Goal: Information Seeking & Learning: Learn about a topic

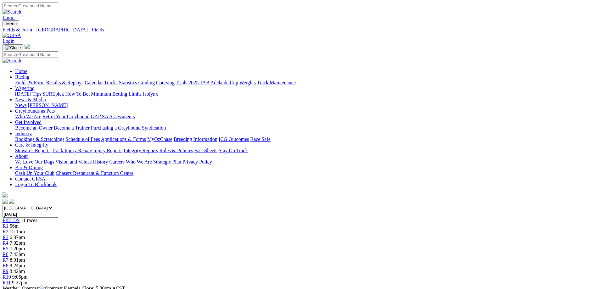
click at [45, 80] on link "Fields & Form" at bounding box center [30, 82] width 30 height 5
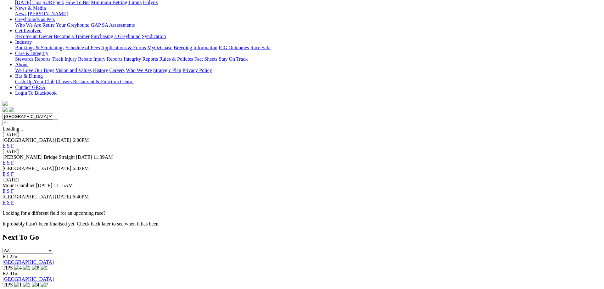
scroll to position [96, 0]
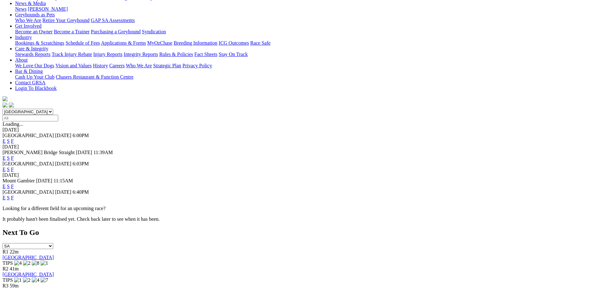
click at [14, 184] on link "F" at bounding box center [12, 186] width 3 height 5
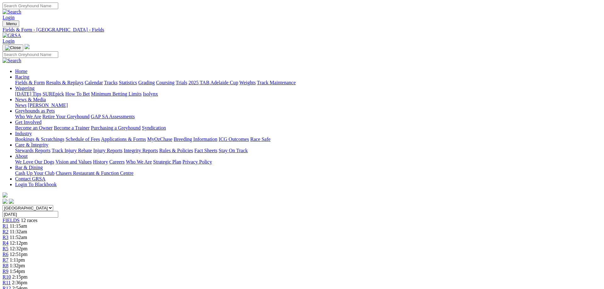
click at [45, 80] on link "Fields & Form" at bounding box center [30, 82] width 30 height 5
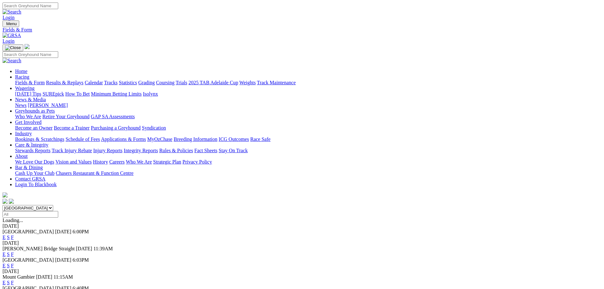
click at [46, 97] on link "News & Media" at bounding box center [30, 99] width 31 height 5
click at [26, 103] on link "News" at bounding box center [20, 105] width 11 height 5
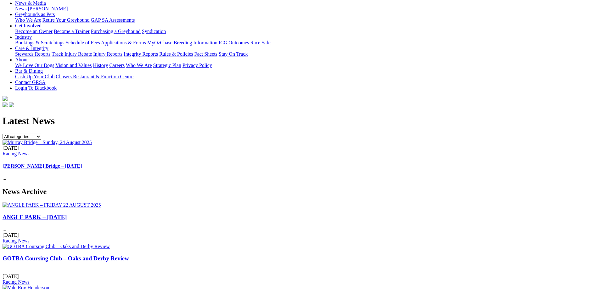
scroll to position [128, 0]
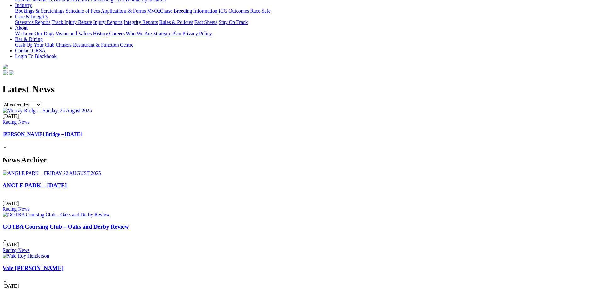
click at [129, 223] on link "GOTBA Coursing Club – Oaks and Derby Review" at bounding box center [66, 226] width 127 height 7
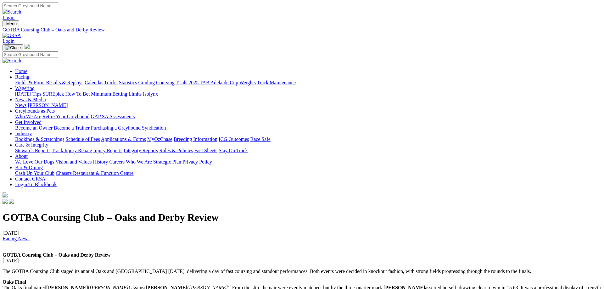
click at [29, 74] on link "Racing" at bounding box center [22, 76] width 14 height 5
click at [45, 80] on link "Fields & Form" at bounding box center [30, 82] width 30 height 5
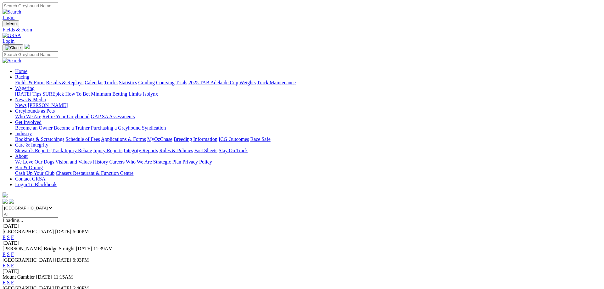
click at [14, 235] on link "F" at bounding box center [12, 237] width 3 height 5
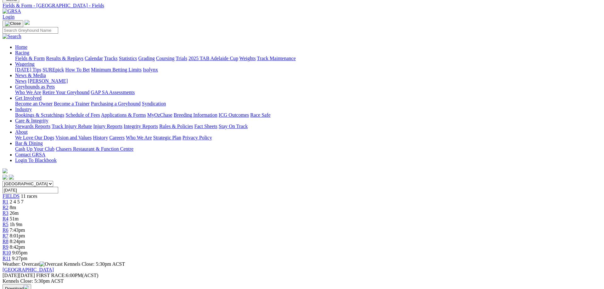
scroll to position [64, 0]
